Goal: Task Accomplishment & Management: Manage account settings

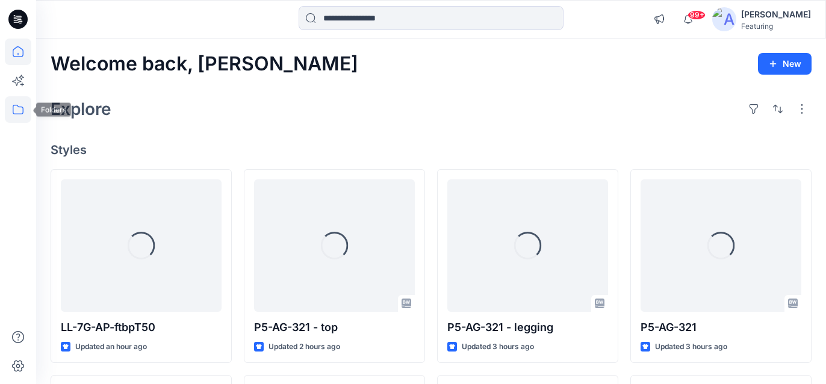
click at [19, 105] on icon at bounding box center [18, 109] width 26 height 26
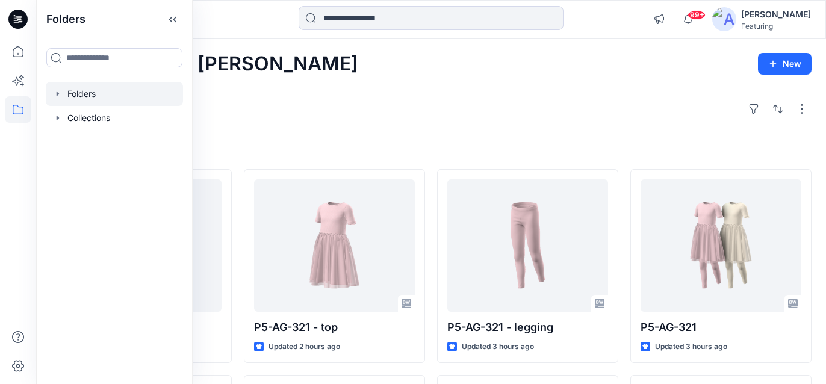
click at [85, 93] on div at bounding box center [114, 94] width 137 height 24
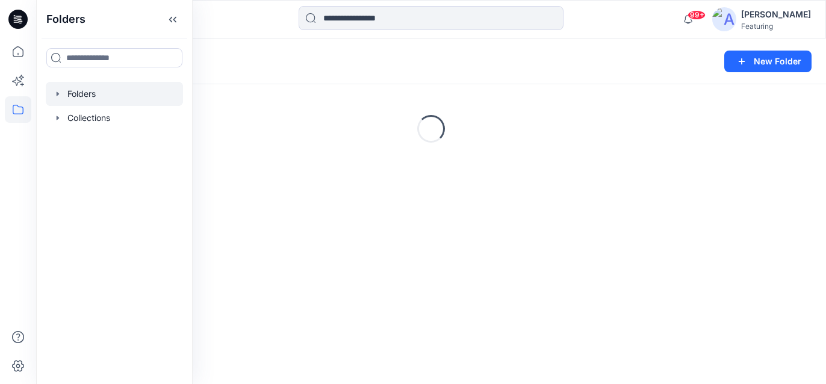
click at [401, 58] on div "Folders" at bounding box center [384, 61] width 667 height 17
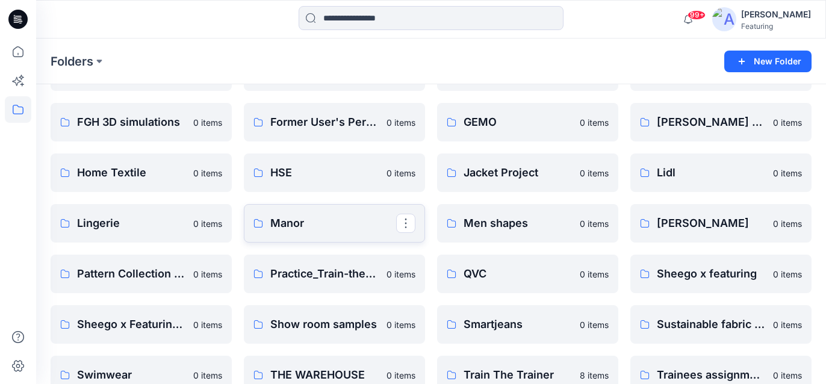
click at [287, 217] on p "Manor" at bounding box center [333, 223] width 126 height 17
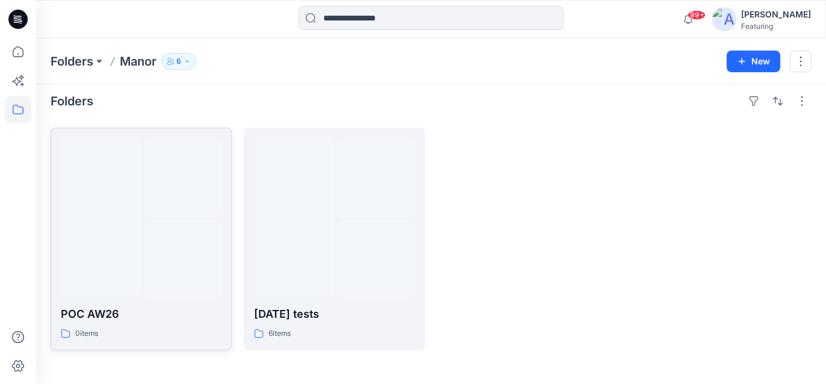
scroll to position [7, 0]
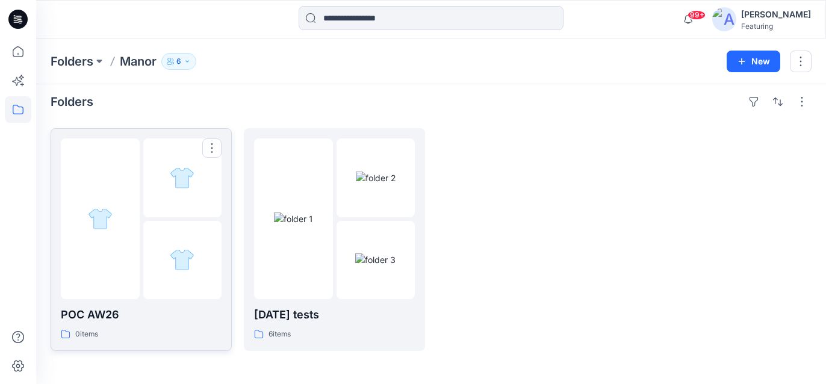
click at [111, 314] on p "POC AW26" at bounding box center [141, 314] width 161 height 17
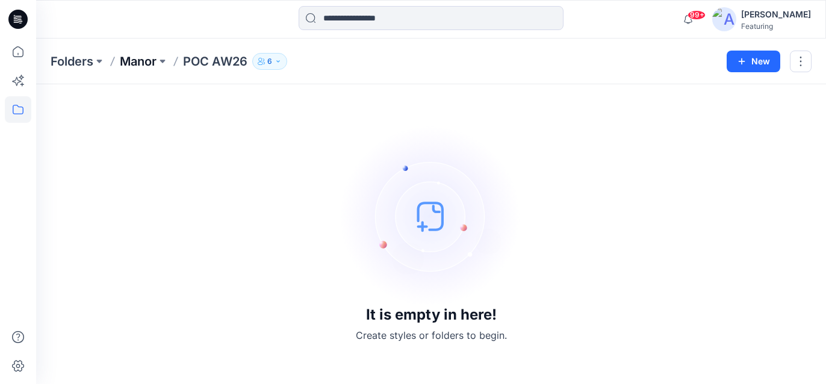
click at [145, 61] on p "Manor" at bounding box center [138, 61] width 37 height 17
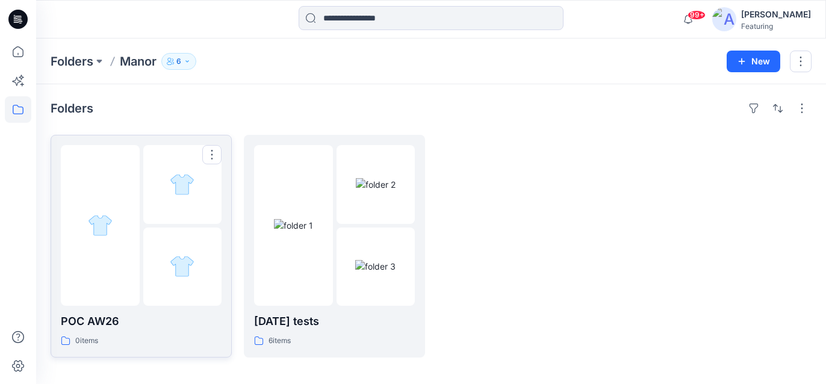
click at [113, 322] on p "POC AW26" at bounding box center [141, 321] width 161 height 17
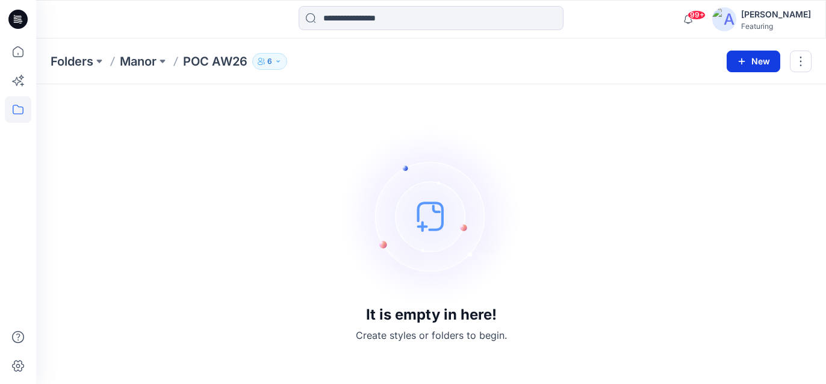
click at [756, 61] on button "New" at bounding box center [754, 62] width 54 height 22
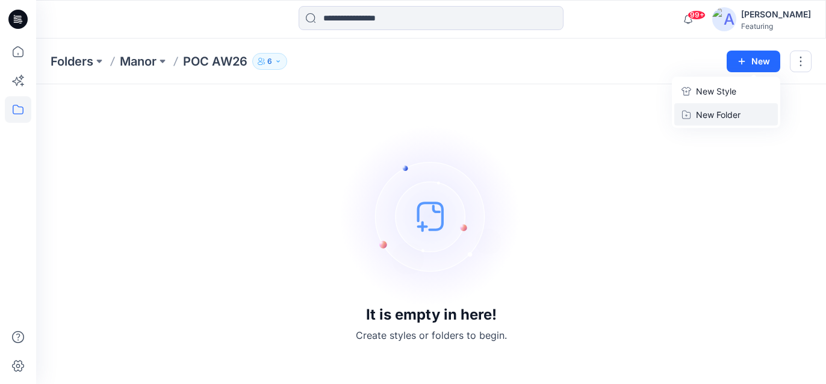
click at [708, 113] on p "New Folder" at bounding box center [718, 114] width 45 height 13
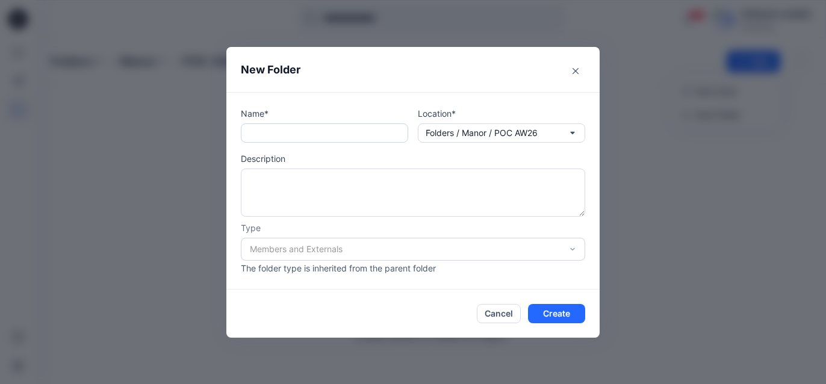
click at [337, 135] on input "text" at bounding box center [324, 132] width 167 height 19
type input "**********"
click at [547, 314] on button "Create" at bounding box center [556, 313] width 57 height 19
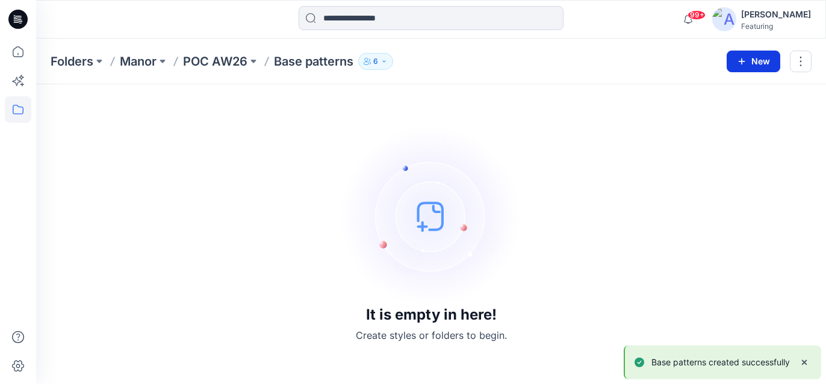
click at [753, 57] on button "New" at bounding box center [754, 62] width 54 height 22
click at [716, 82] on button "New Style" at bounding box center [726, 91] width 104 height 24
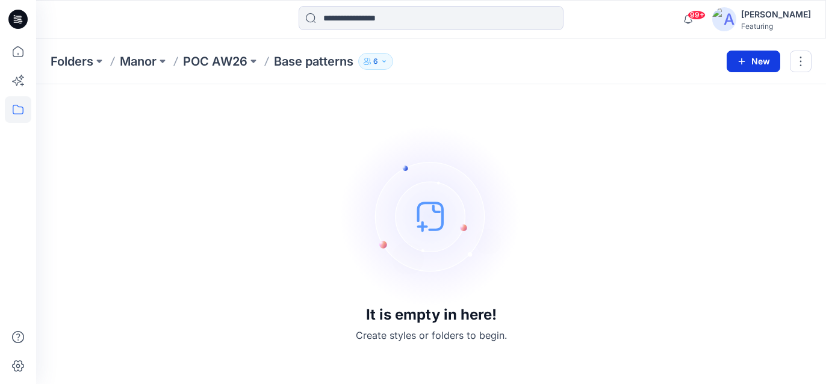
click at [754, 63] on button "New" at bounding box center [754, 62] width 54 height 22
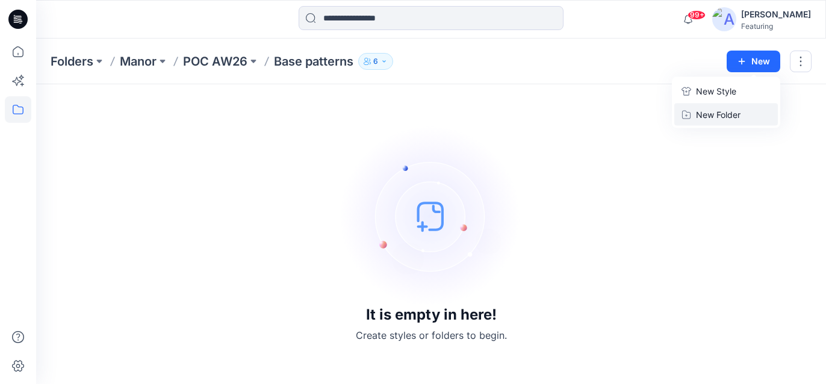
click at [719, 119] on p "New Folder" at bounding box center [718, 114] width 45 height 13
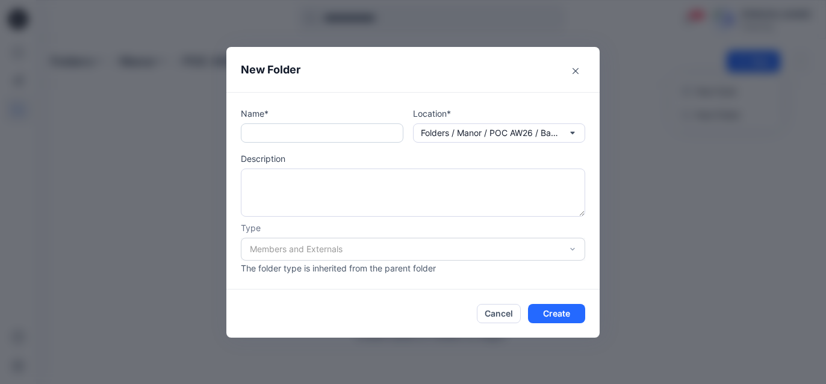
click at [291, 129] on input "text" at bounding box center [322, 132] width 163 height 19
type input "*********"
click at [573, 317] on button "Create" at bounding box center [556, 313] width 57 height 19
